Goal: Transaction & Acquisition: Purchase product/service

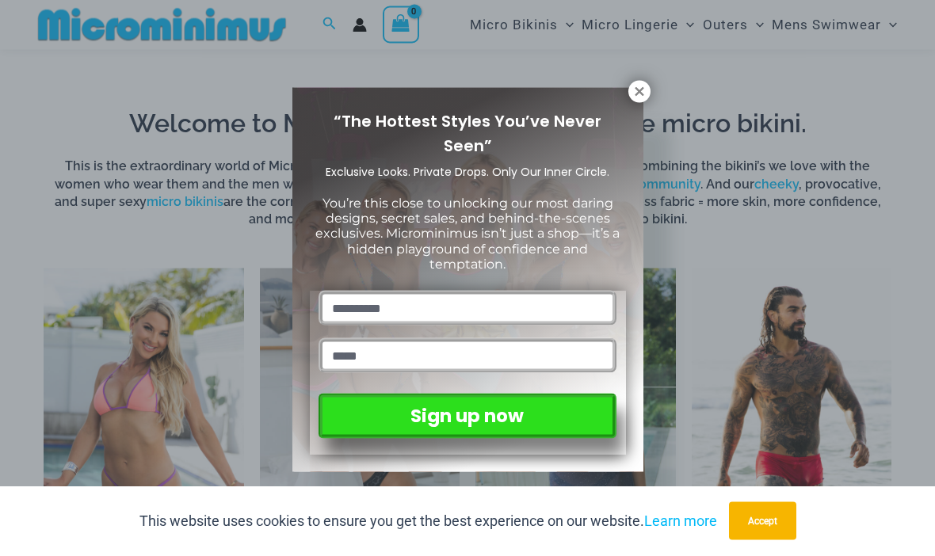
scroll to position [439, 0]
click at [633, 100] on button at bounding box center [640, 92] width 22 height 22
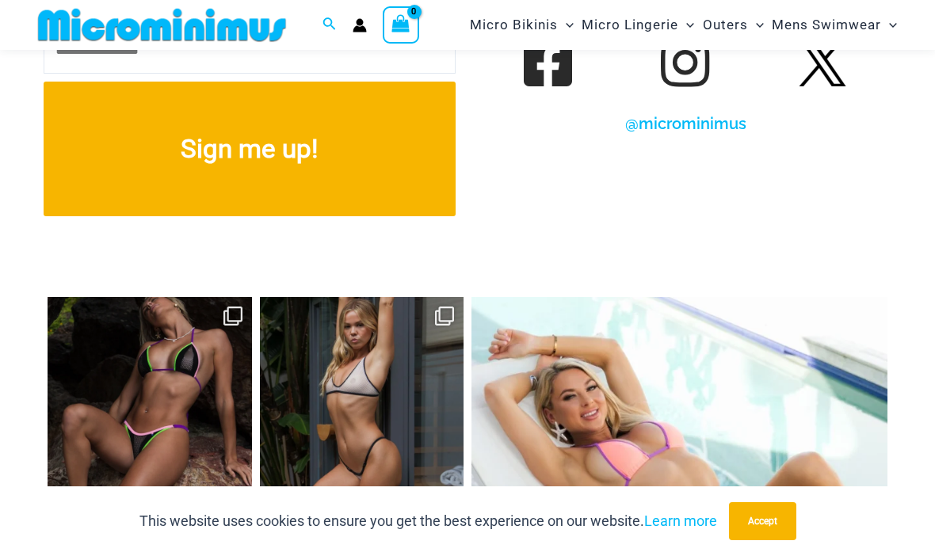
scroll to position [5792, 0]
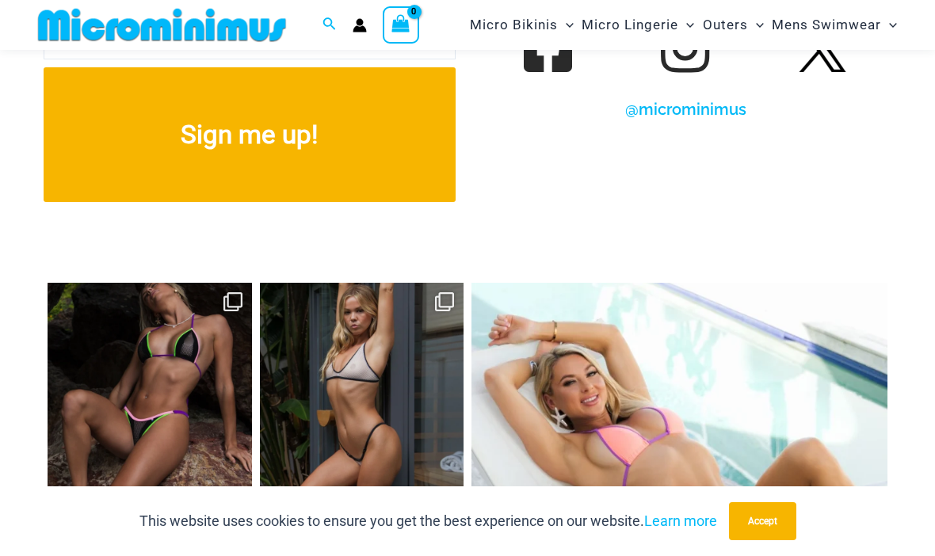
click at [162, 362] on link "Open" at bounding box center [150, 385] width 204 height 204
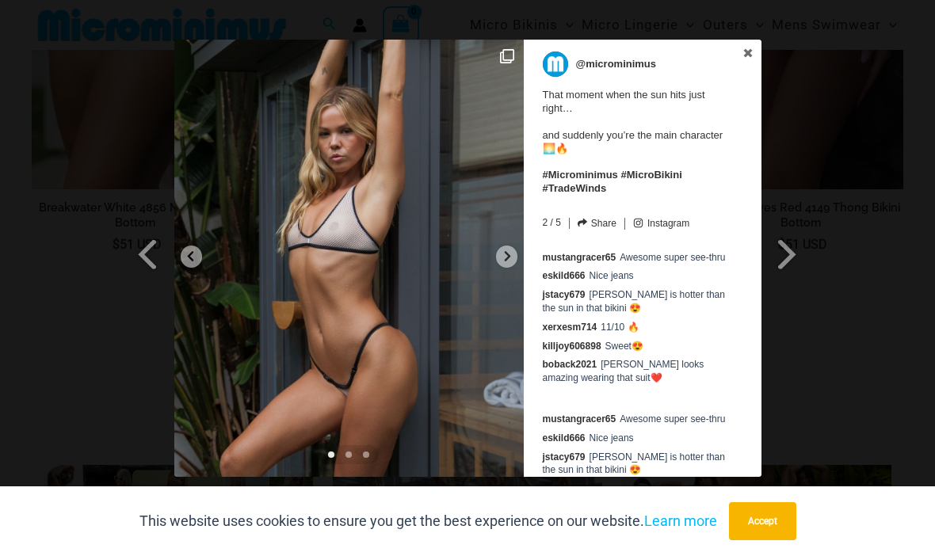
scroll to position [4355, 0]
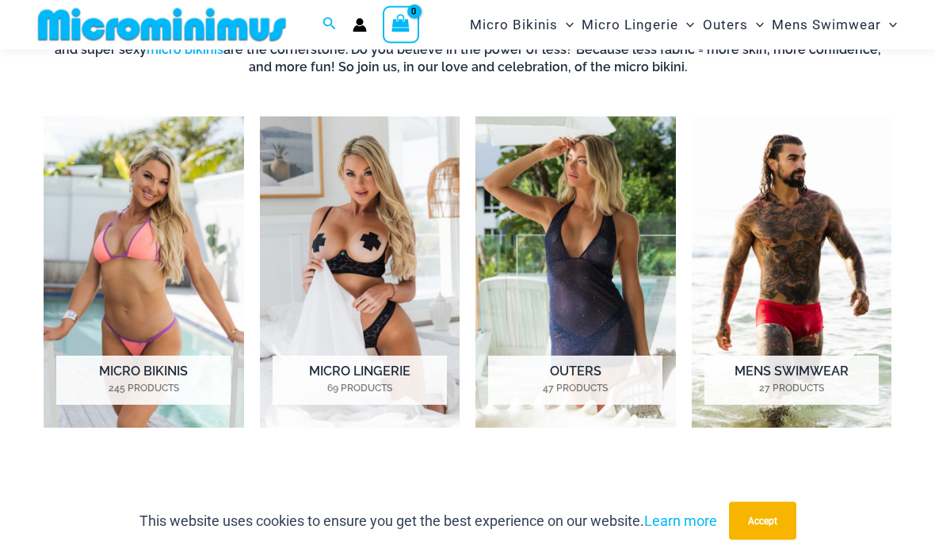
scroll to position [591, 0]
click at [347, 254] on img "Visit product category Micro Lingerie" at bounding box center [360, 273] width 201 height 312
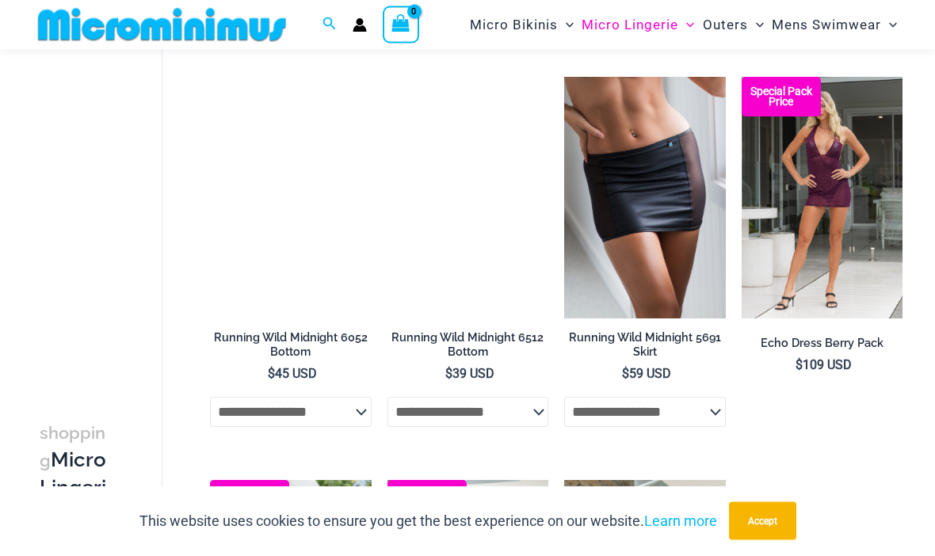
scroll to position [1023, 0]
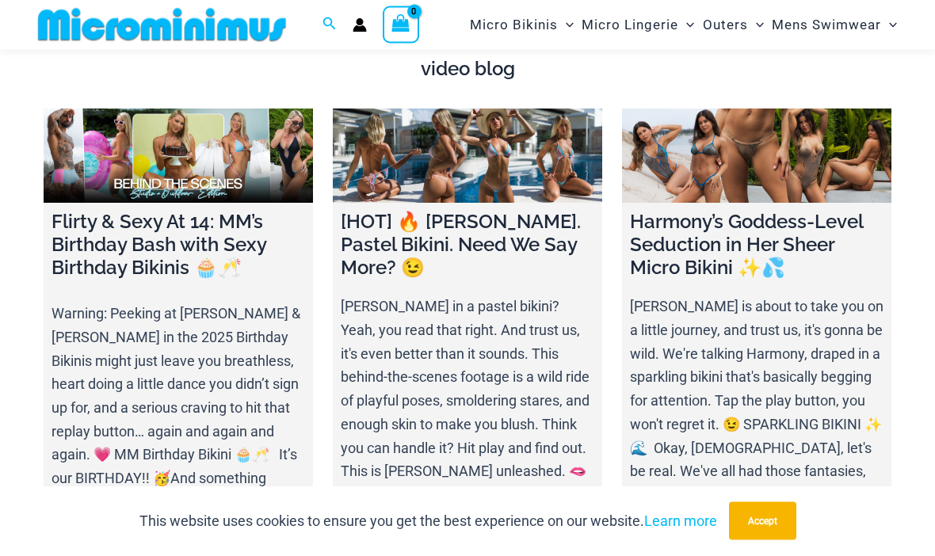
scroll to position [4721, 0]
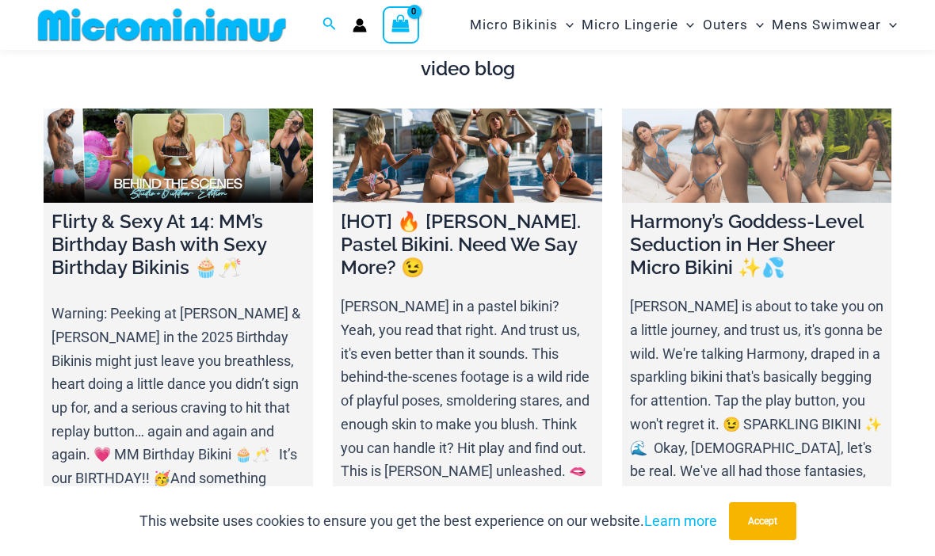
click at [745, 185] on link at bounding box center [756, 156] width 269 height 94
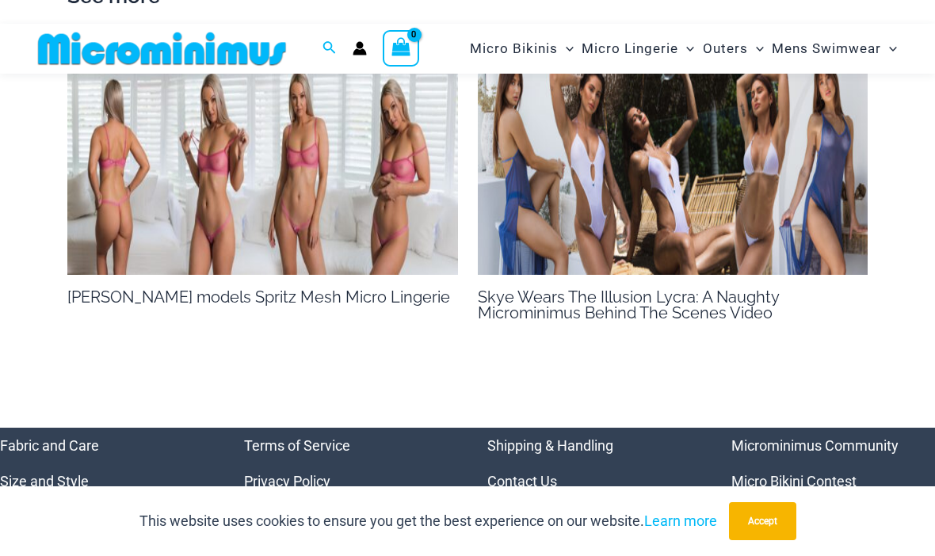
scroll to position [2460, 0]
click at [124, 182] on img at bounding box center [262, 166] width 391 height 220
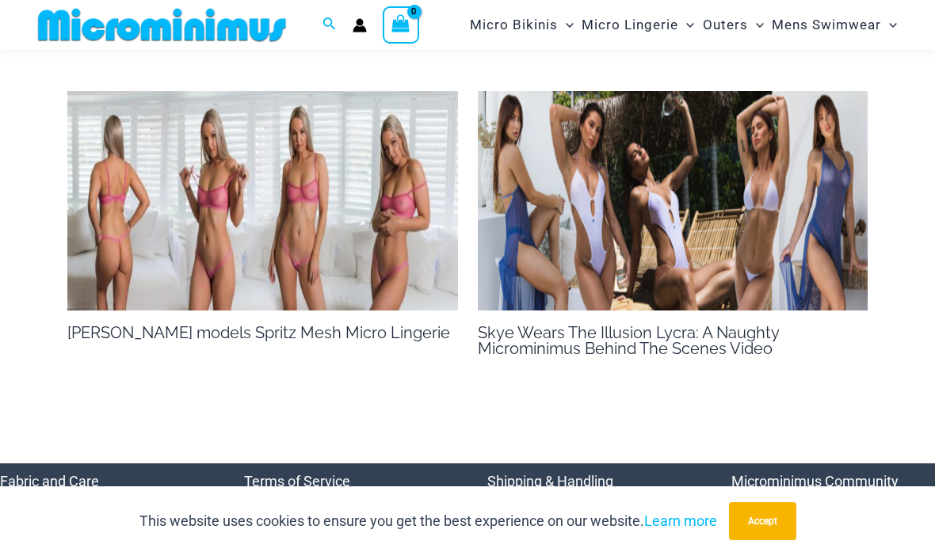
scroll to position [2424, 0]
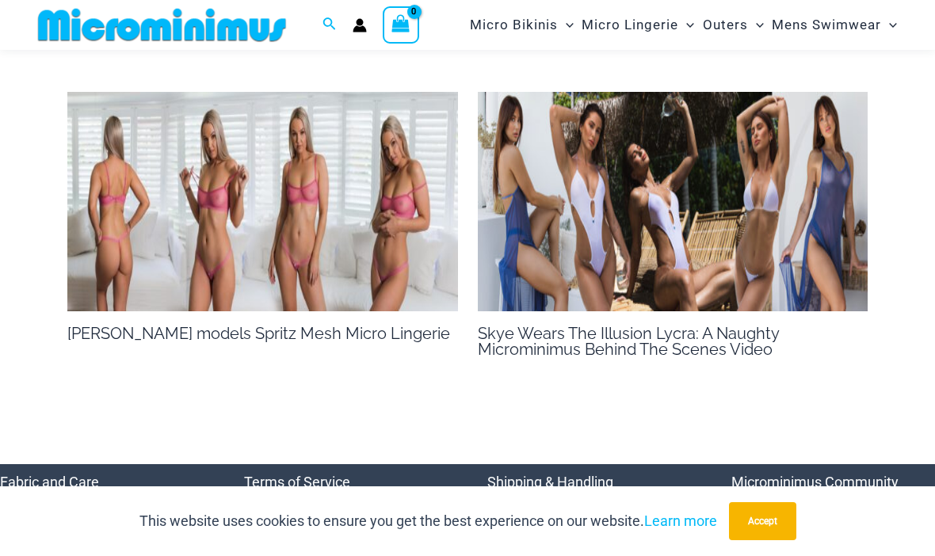
click at [633, 168] on img at bounding box center [673, 202] width 391 height 220
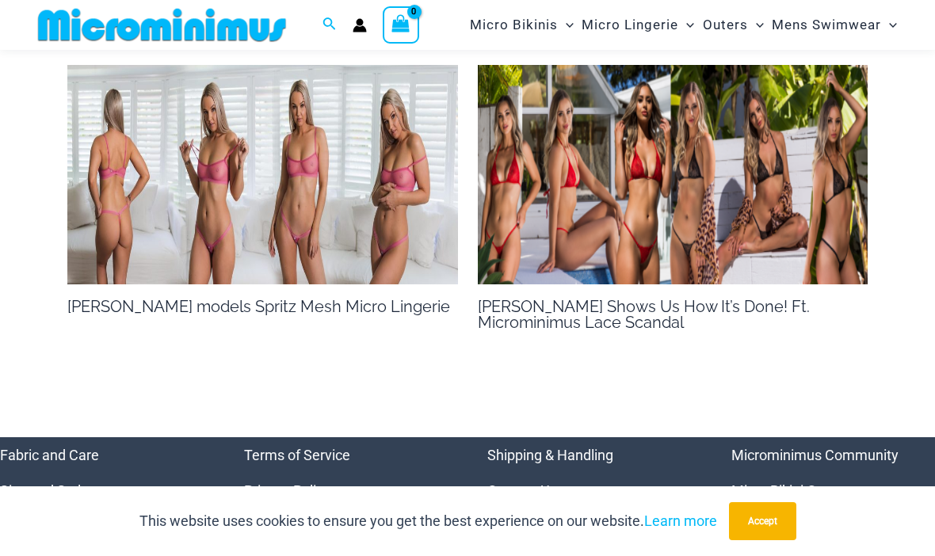
scroll to position [1232, 0]
click at [547, 238] on img at bounding box center [673, 176] width 391 height 220
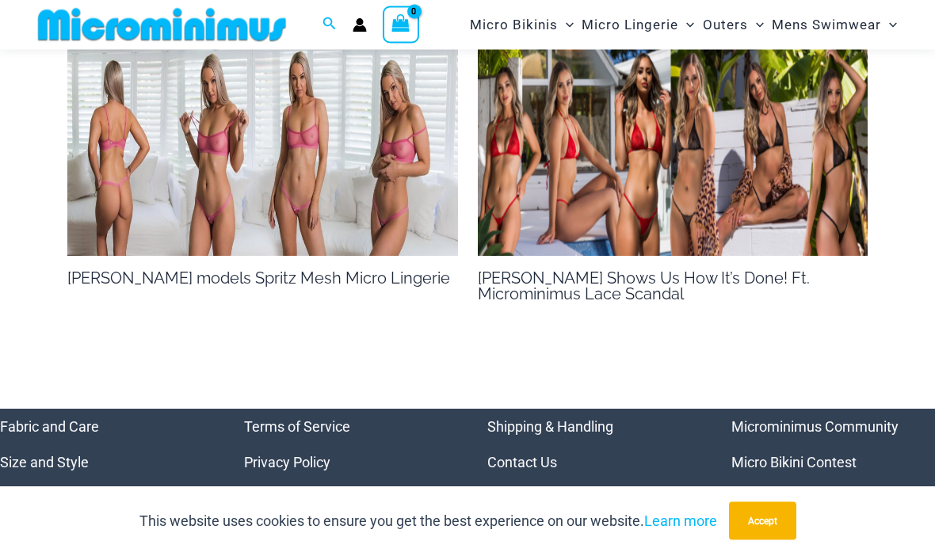
scroll to position [1261, 0]
click at [793, 490] on link "Wicked Weasel Bikinis" at bounding box center [802, 498] width 140 height 17
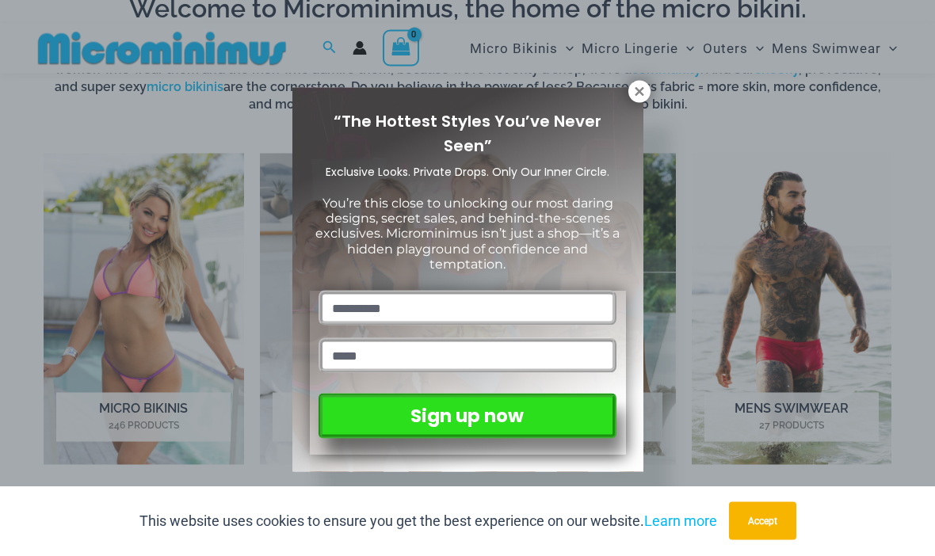
scroll to position [556, 0]
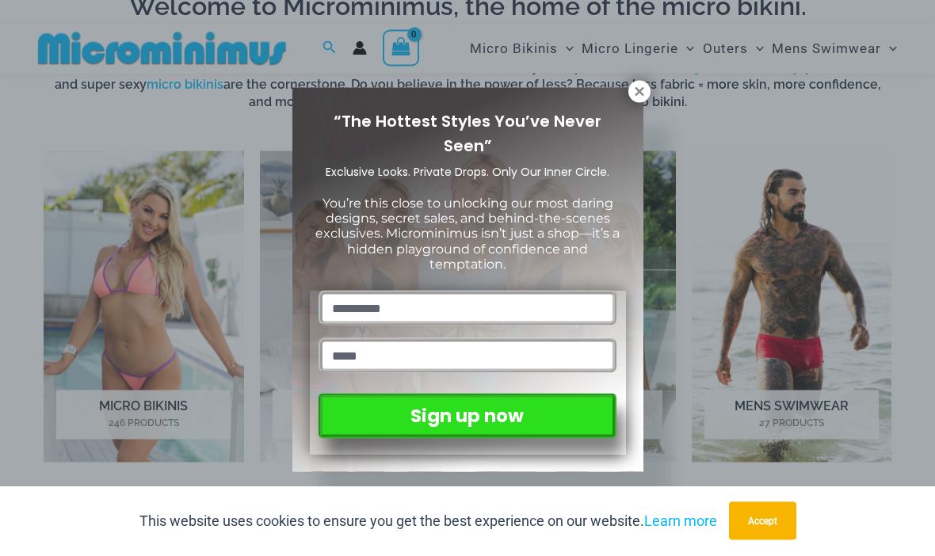
click at [629, 91] on button at bounding box center [640, 92] width 22 height 22
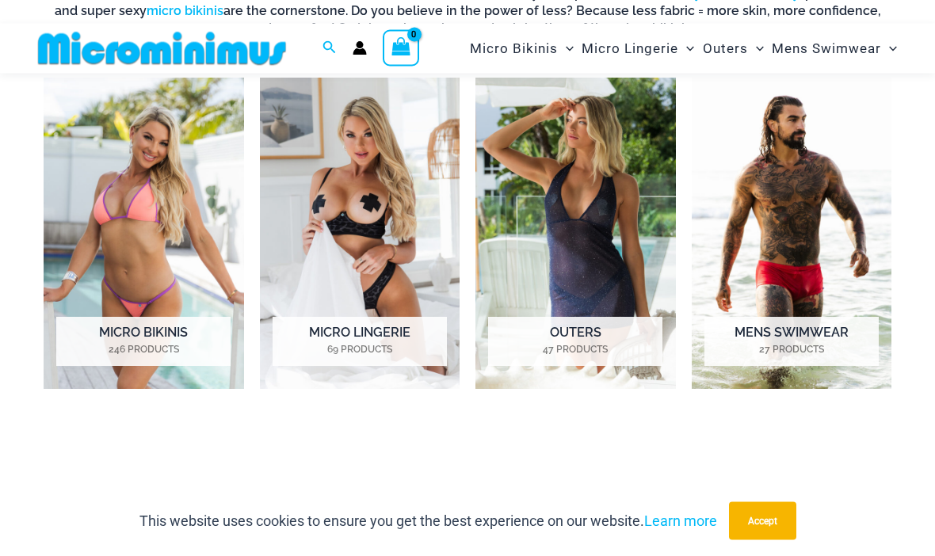
scroll to position [633, 0]
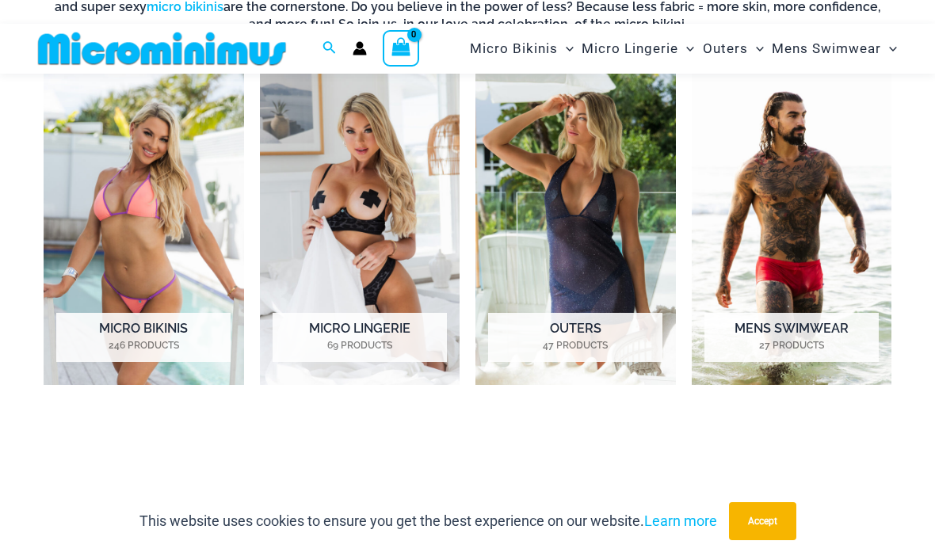
click at [140, 222] on img "Visit product category Micro Bikinis" at bounding box center [144, 230] width 201 height 312
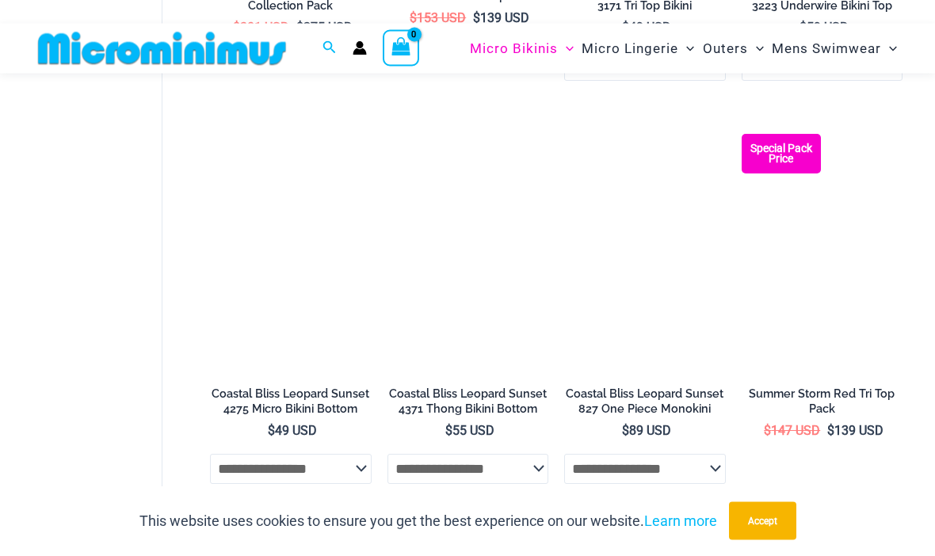
scroll to position [2483, 0]
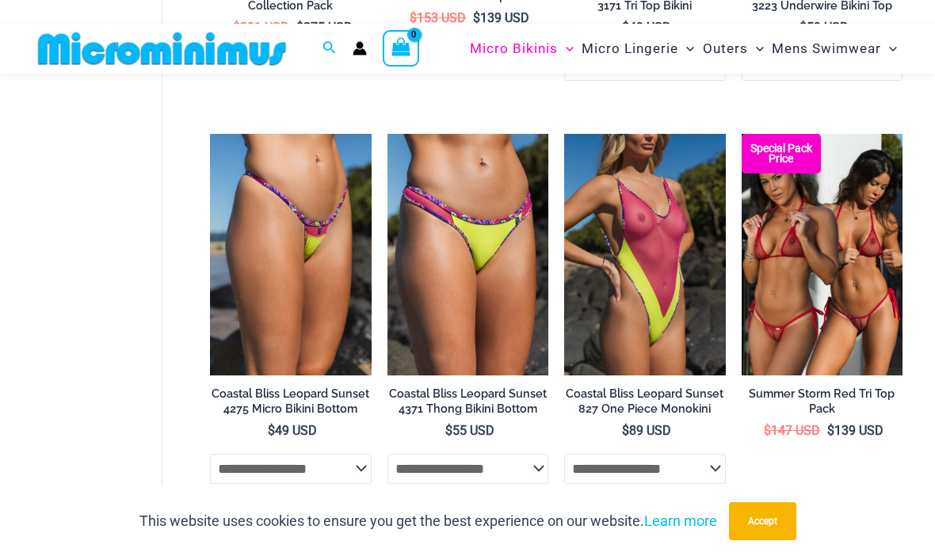
click at [742, 134] on img at bounding box center [742, 134] width 0 height 0
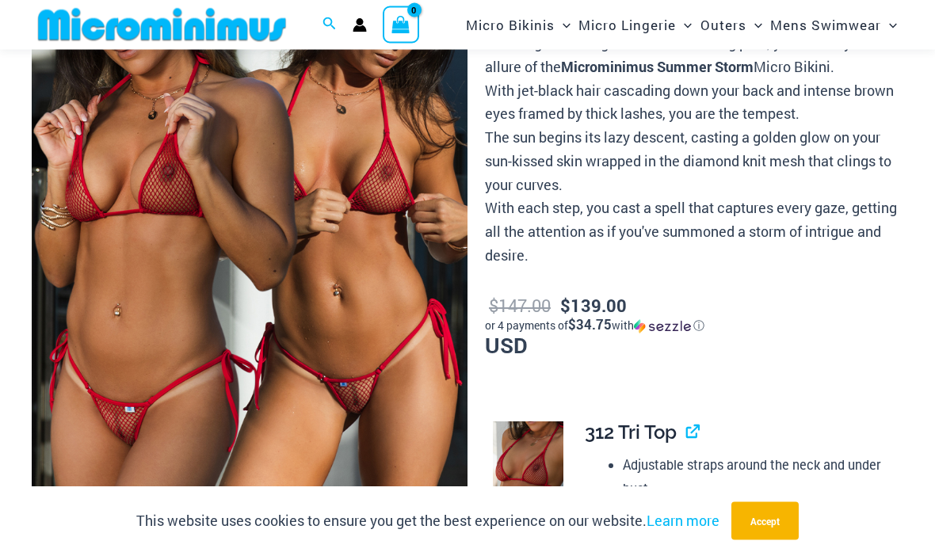
scroll to position [212, 0]
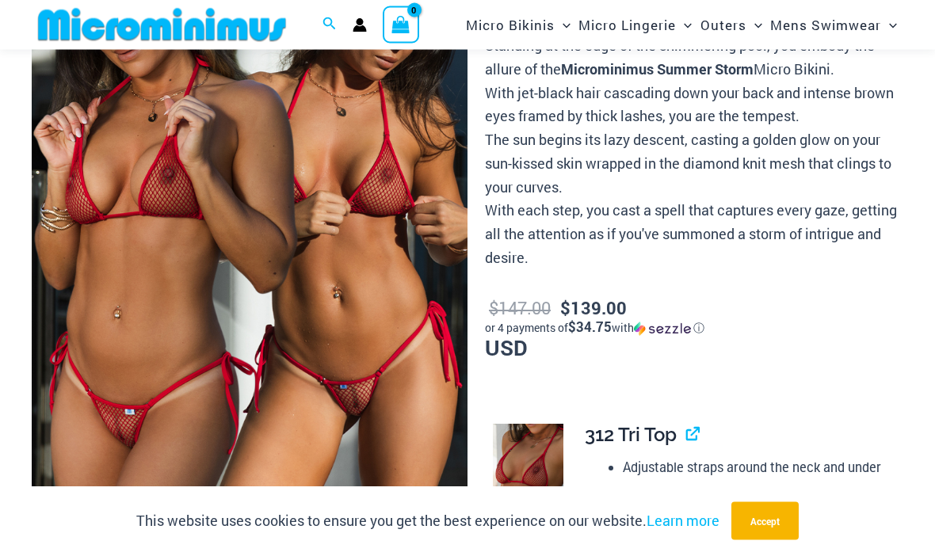
click at [167, 276] on img at bounding box center [250, 212] width 436 height 654
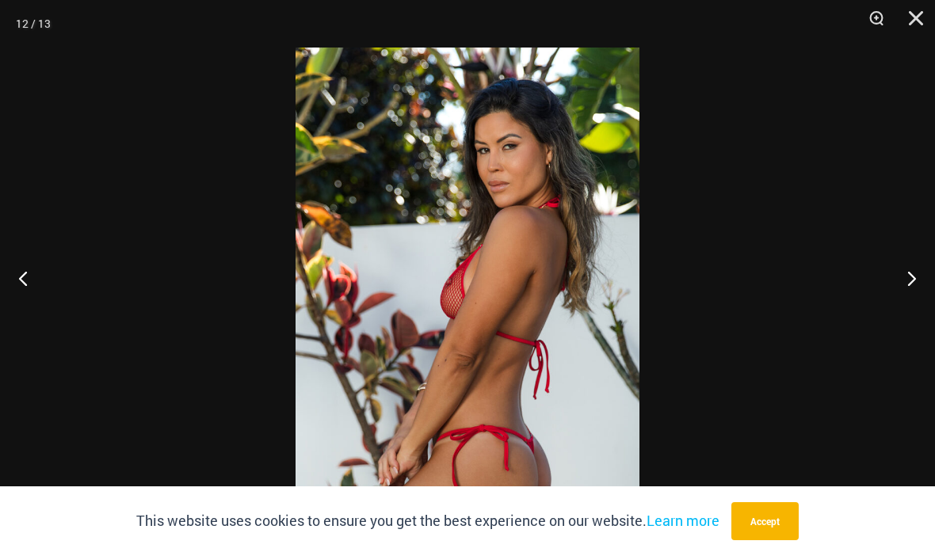
click at [905, 18] on button "Close" at bounding box center [911, 24] width 40 height 48
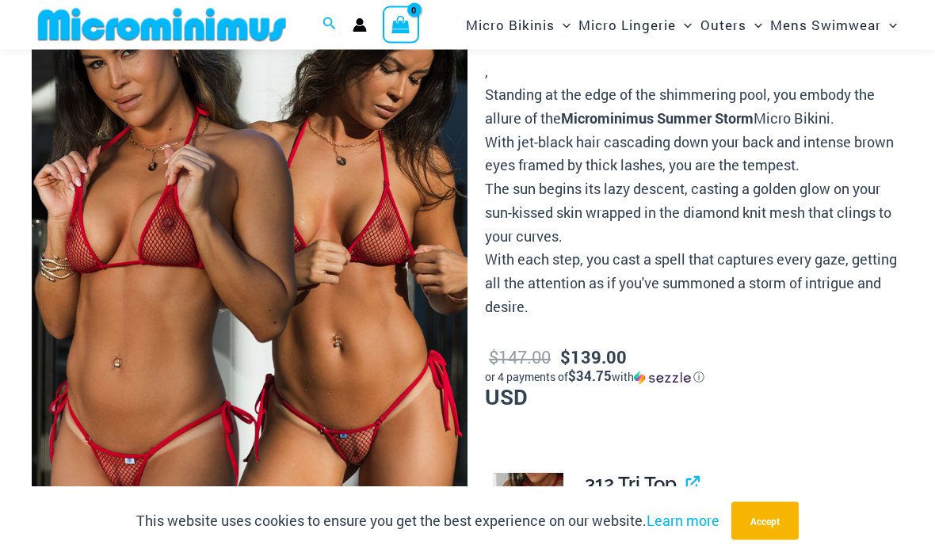
scroll to position [0, 0]
